Goal: Information Seeking & Learning: Learn about a topic

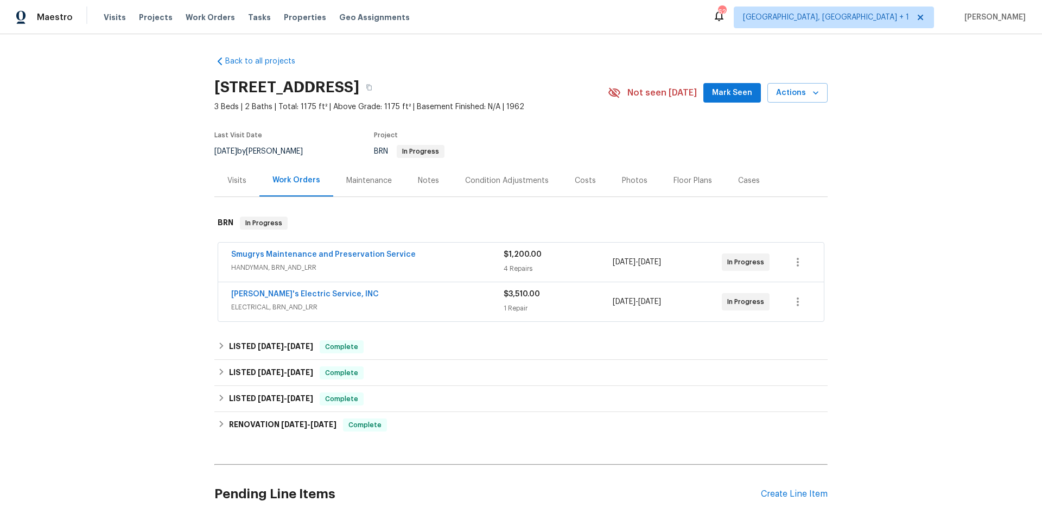
click at [443, 263] on span "HANDYMAN, BRN_AND_LRR" at bounding box center [367, 267] width 273 height 11
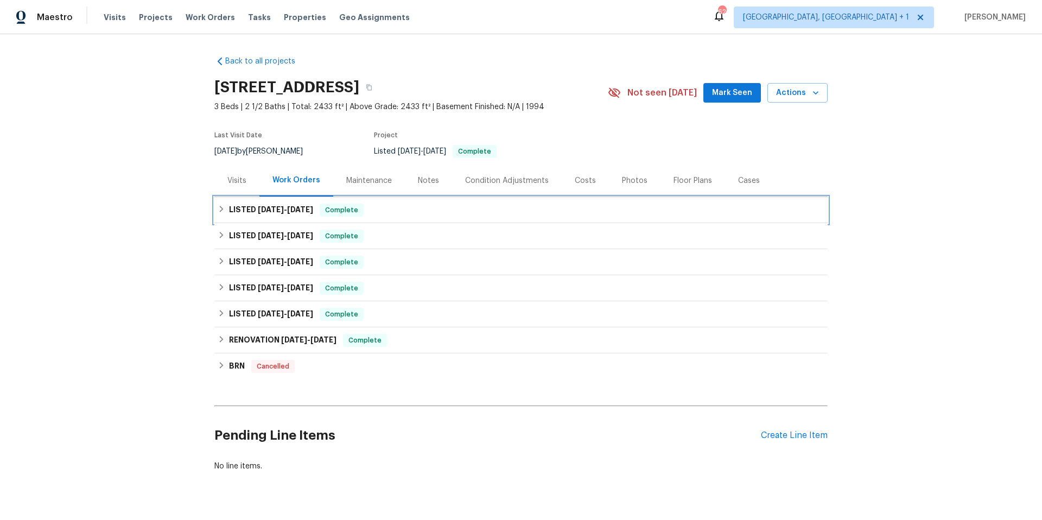
click at [383, 205] on div "LISTED 8/19/25 - 9/4/25 Complete" at bounding box center [521, 210] width 607 height 13
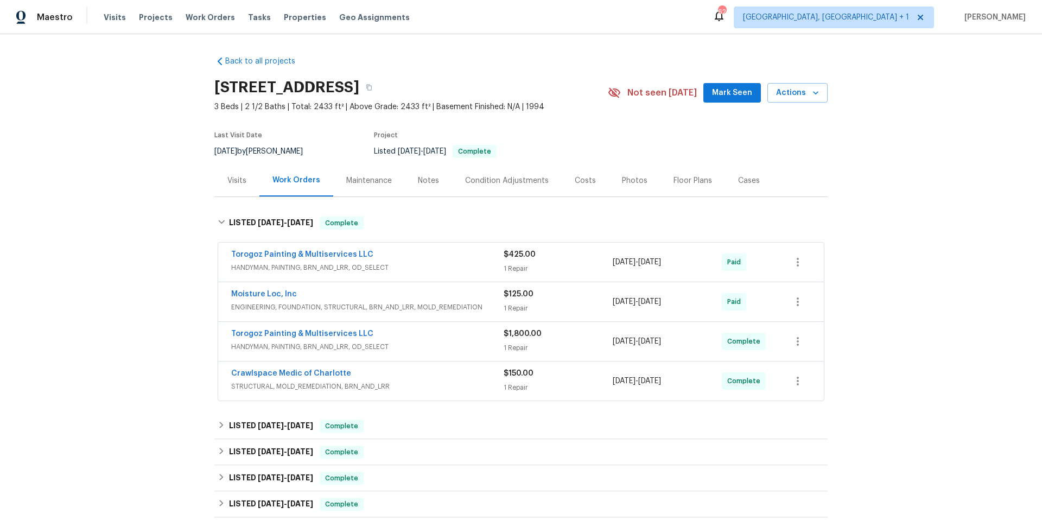
click at [463, 269] on span "HANDYMAN, PAINTING, BRN_AND_LRR, OD_SELECT" at bounding box center [367, 267] width 273 height 11
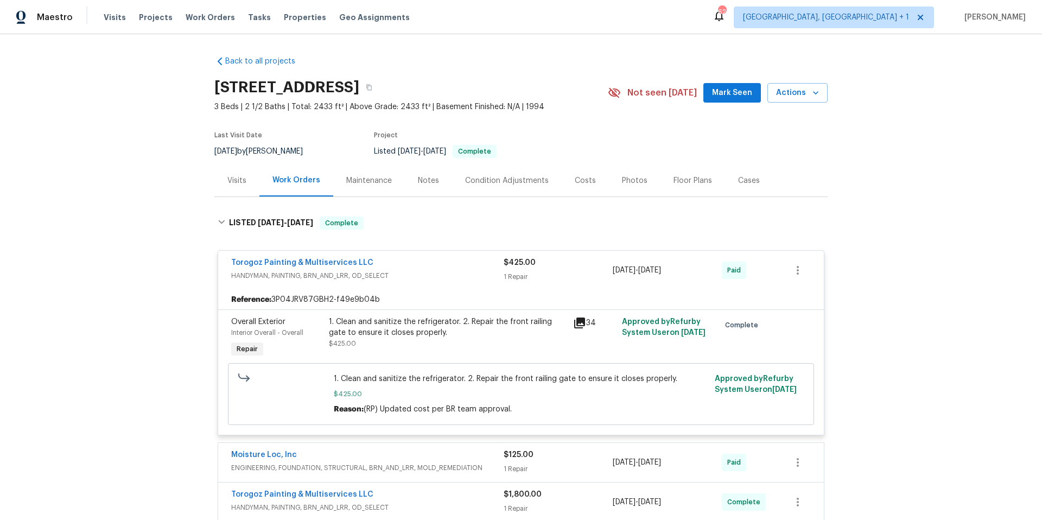
click at [463, 269] on div "Torogoz Painting & Multiservices LLC" at bounding box center [367, 263] width 273 height 13
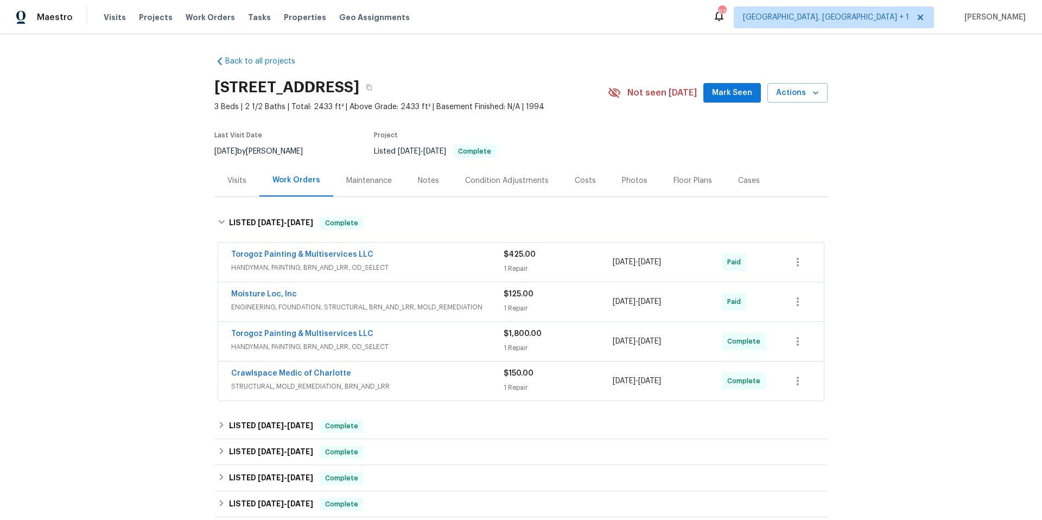
click at [458, 340] on div "Torogoz Painting & Multiservices LLC" at bounding box center [367, 334] width 273 height 13
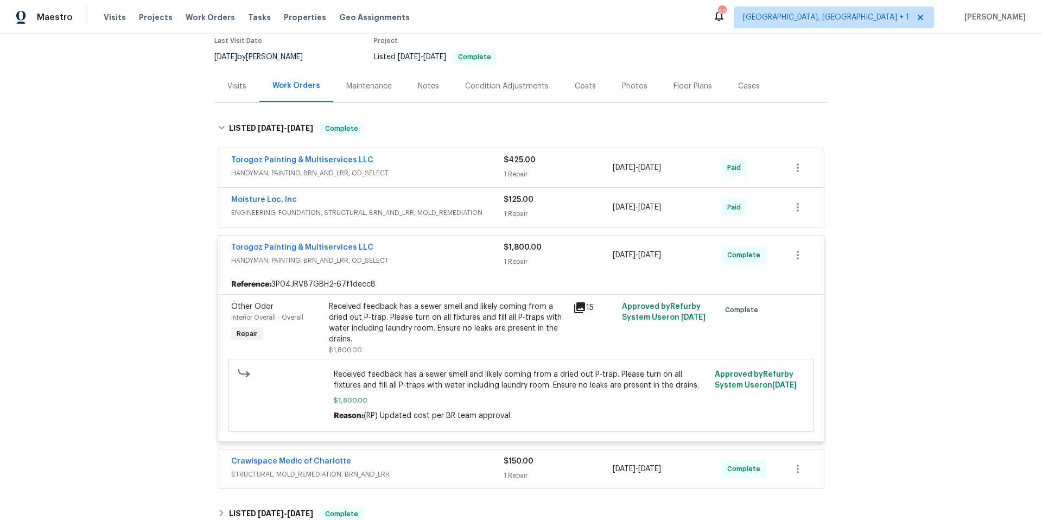
scroll to position [104, 0]
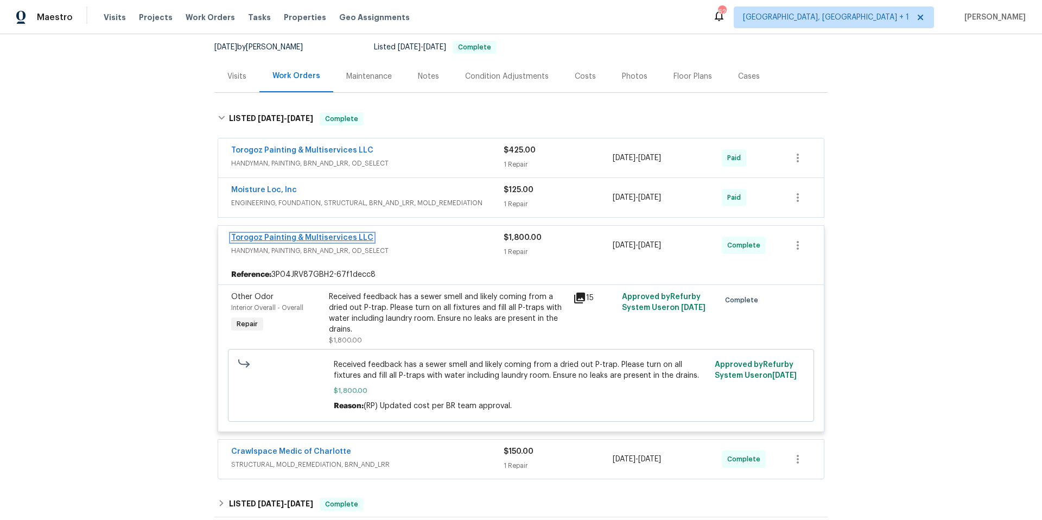
click at [333, 241] on link "Torogoz Painting & Multiservices LLC" at bounding box center [302, 238] width 142 height 8
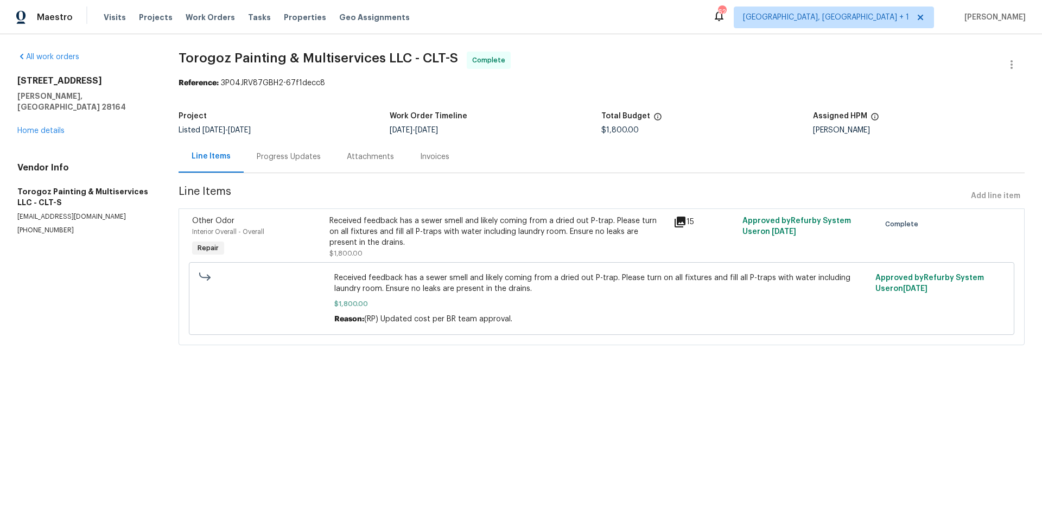
click at [305, 156] on div "Progress Updates" at bounding box center [289, 156] width 64 height 11
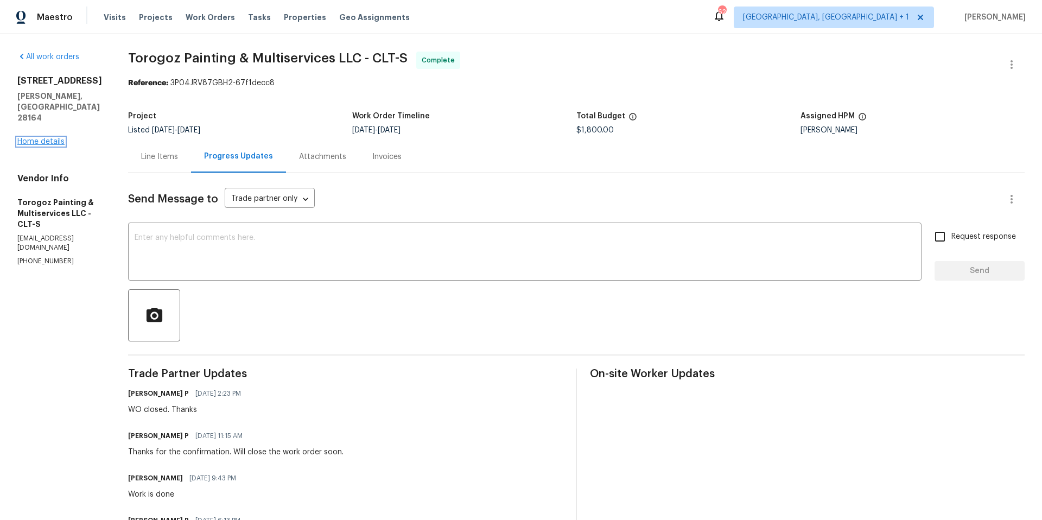
click at [54, 138] on link "Home details" at bounding box center [40, 142] width 47 height 8
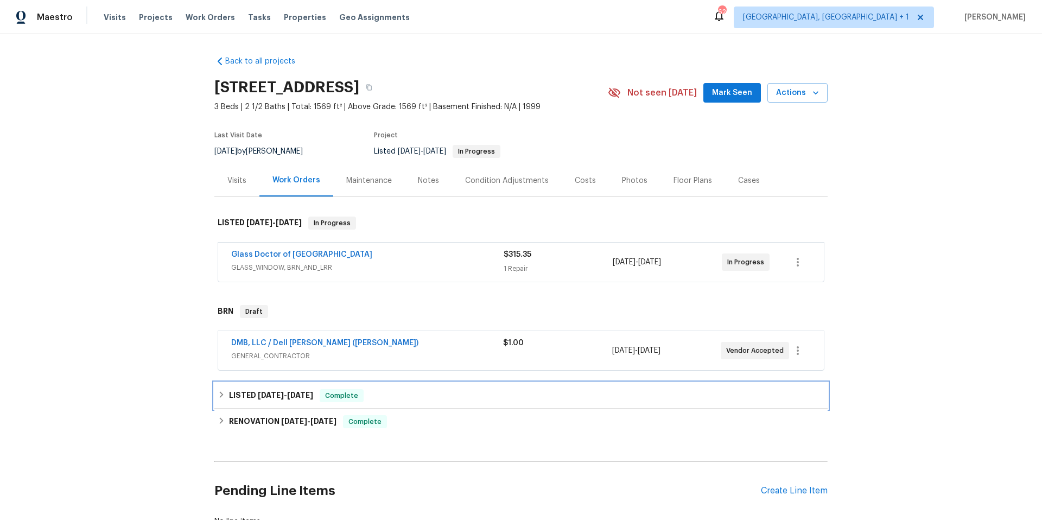
click at [432, 401] on div "LISTED [DATE] - [DATE] Complete" at bounding box center [521, 395] width 607 height 13
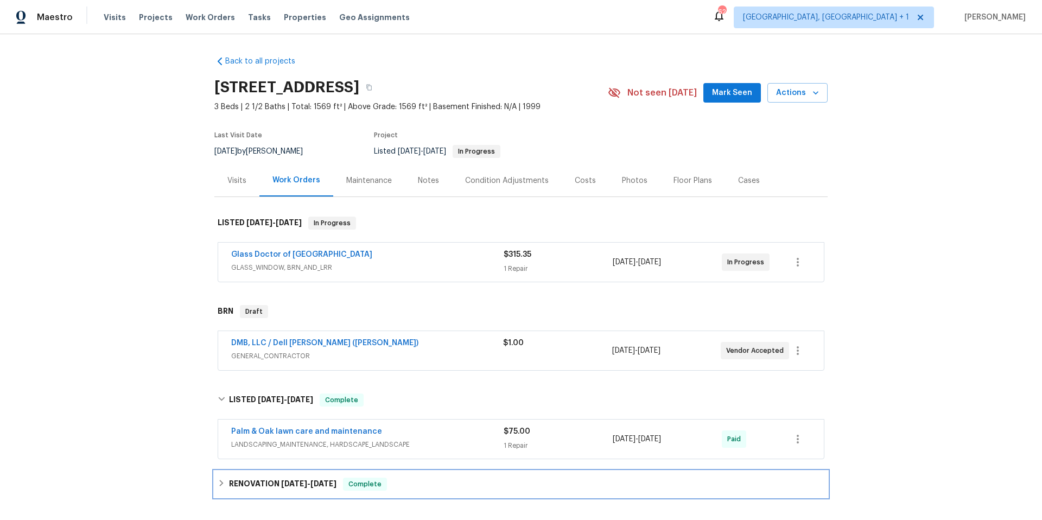
click at [432, 471] on div "RENOVATION [DATE] - [DATE] Complete" at bounding box center [521, 484] width 614 height 26
